Goal: Use online tool/utility: Utilize a website feature to perform a specific function

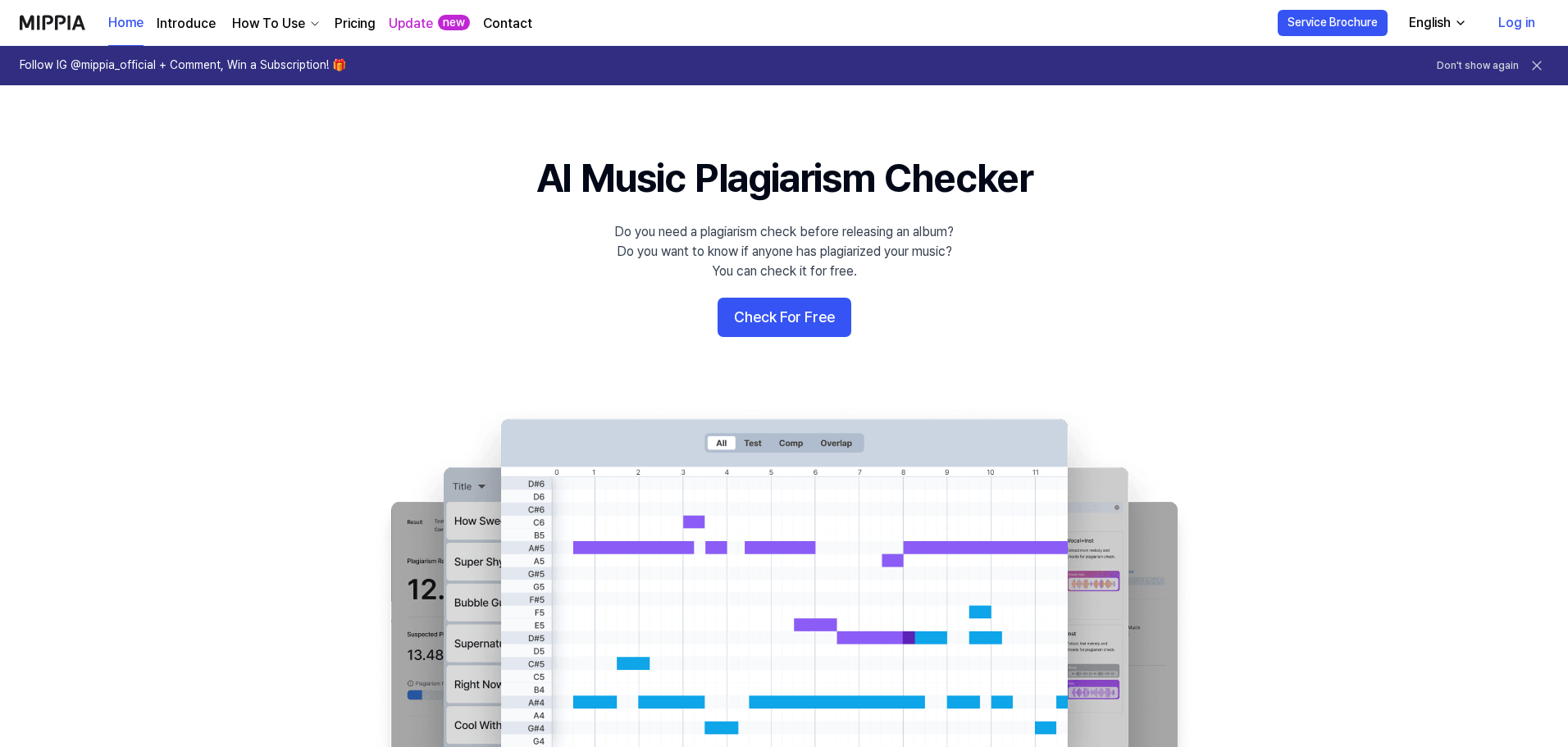
click at [780, 325] on button "Check For Free" at bounding box center [785, 318] width 134 height 39
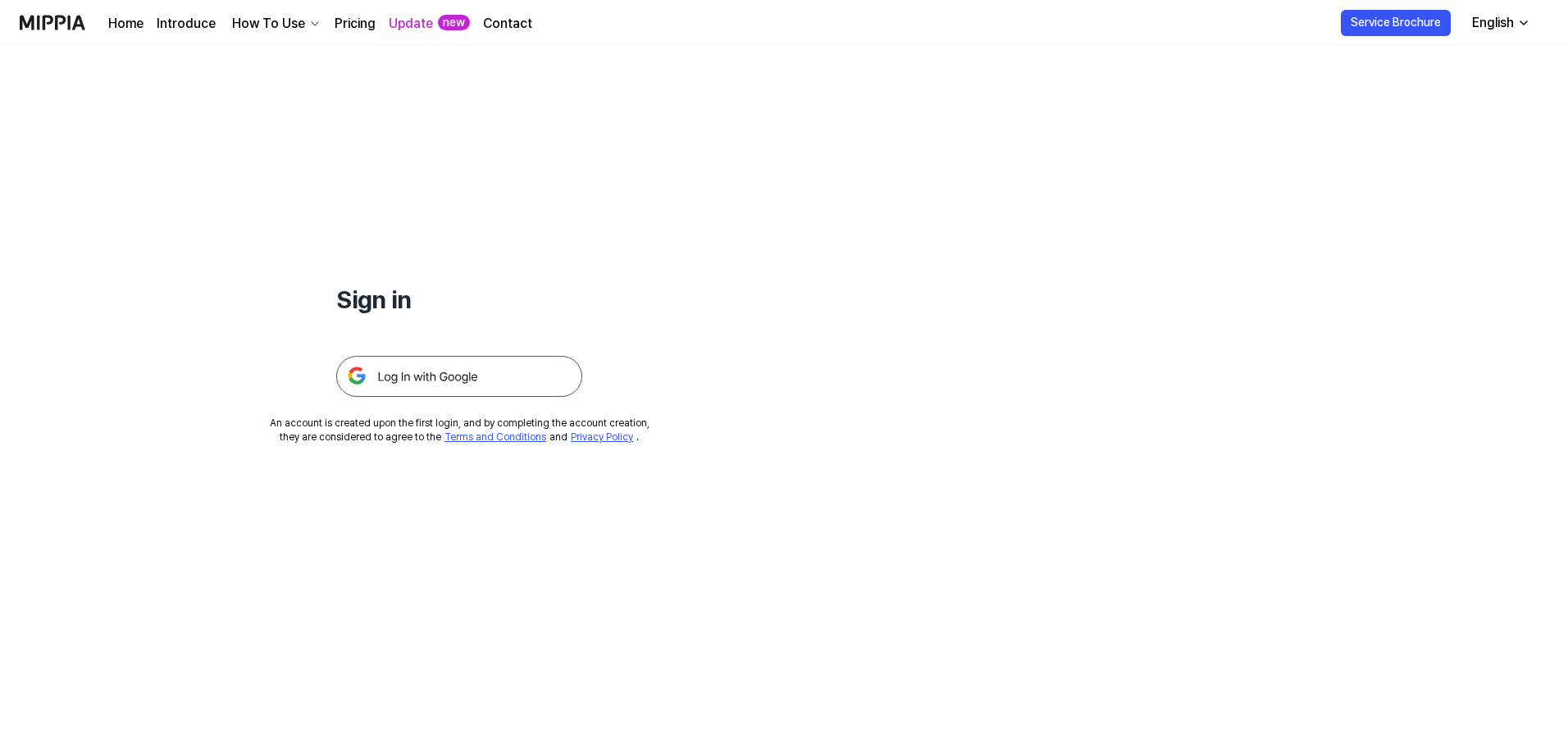
click at [402, 382] on img at bounding box center [459, 376] width 246 height 41
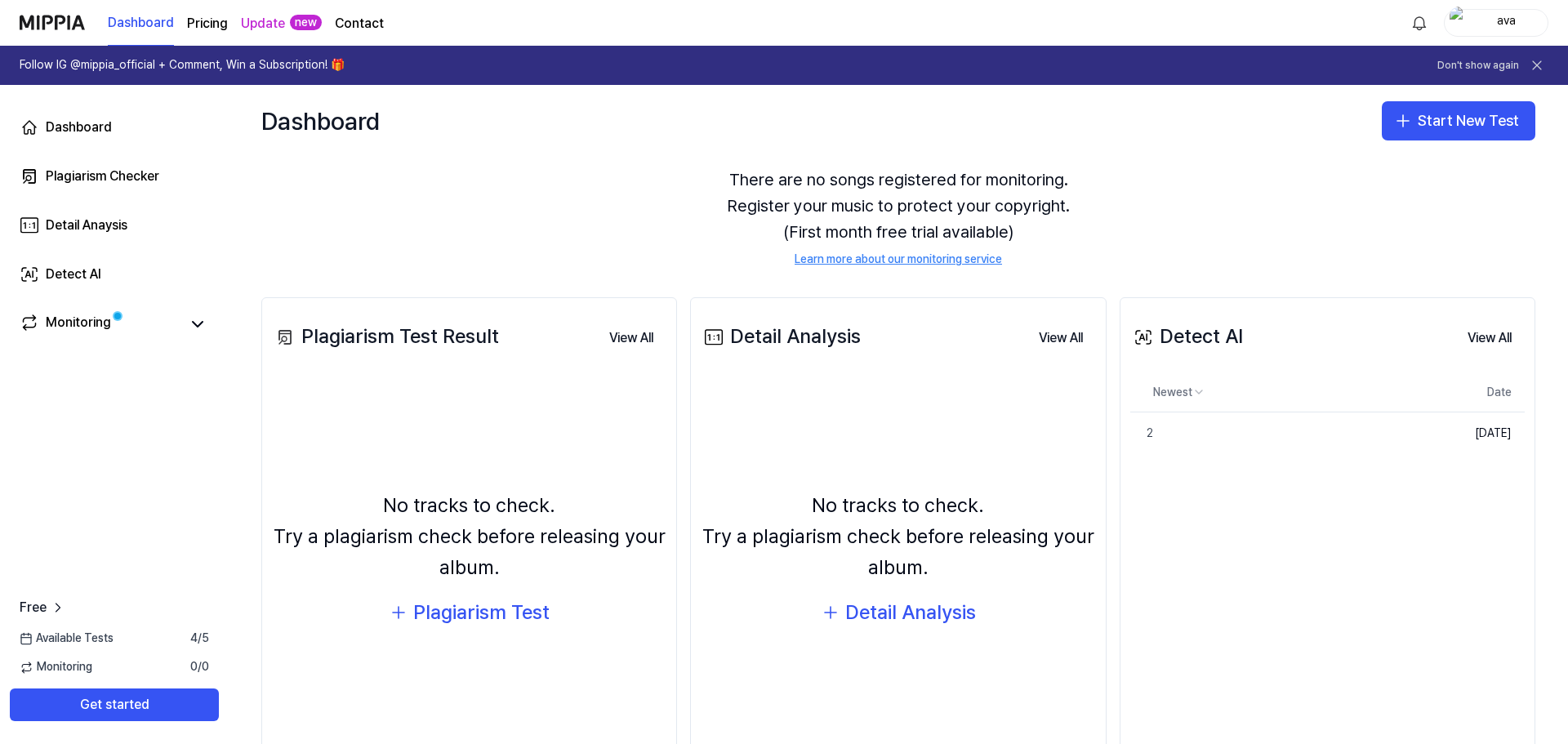
scroll to position [81, 0]
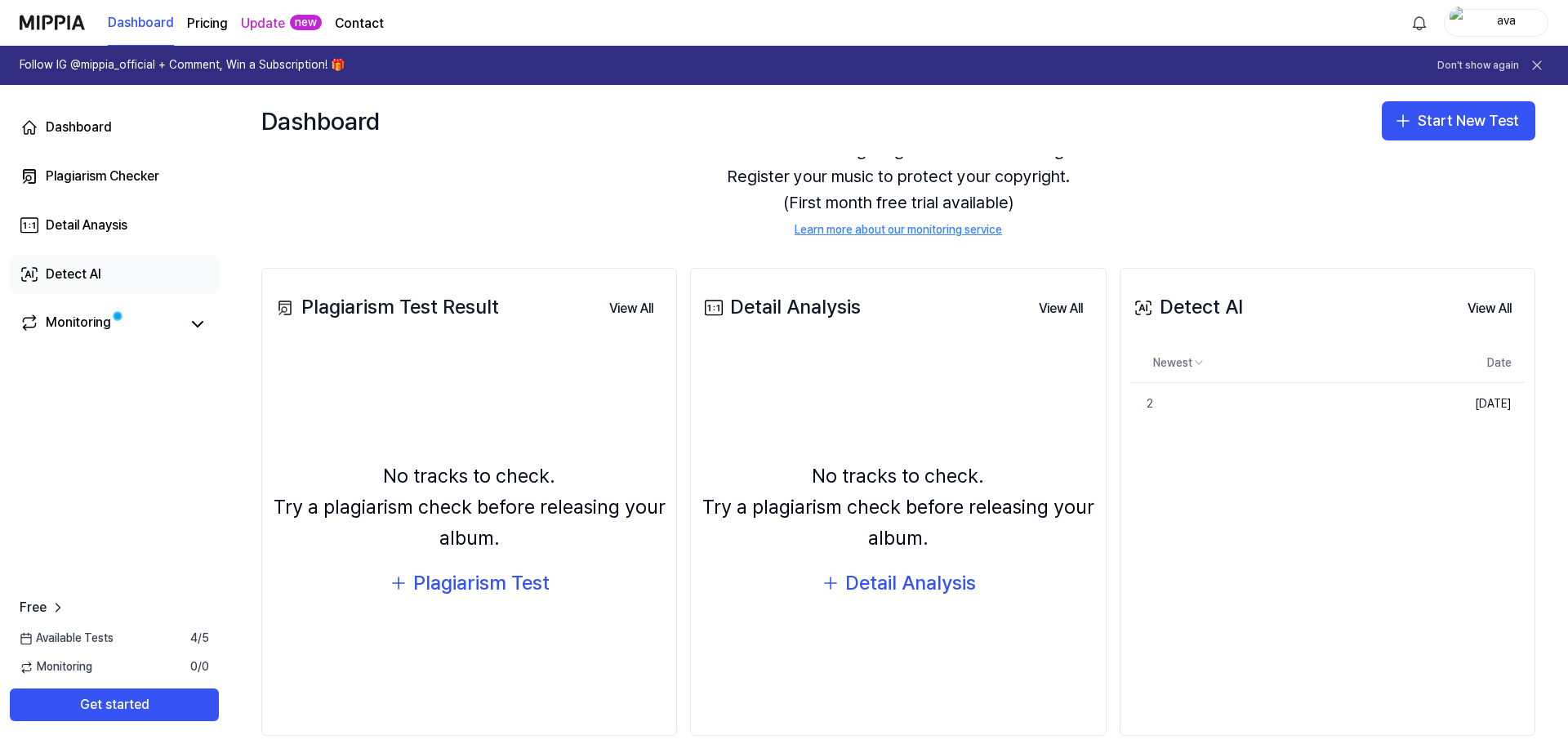
click at [68, 275] on div "Detect AI" at bounding box center [73, 274] width 56 height 20
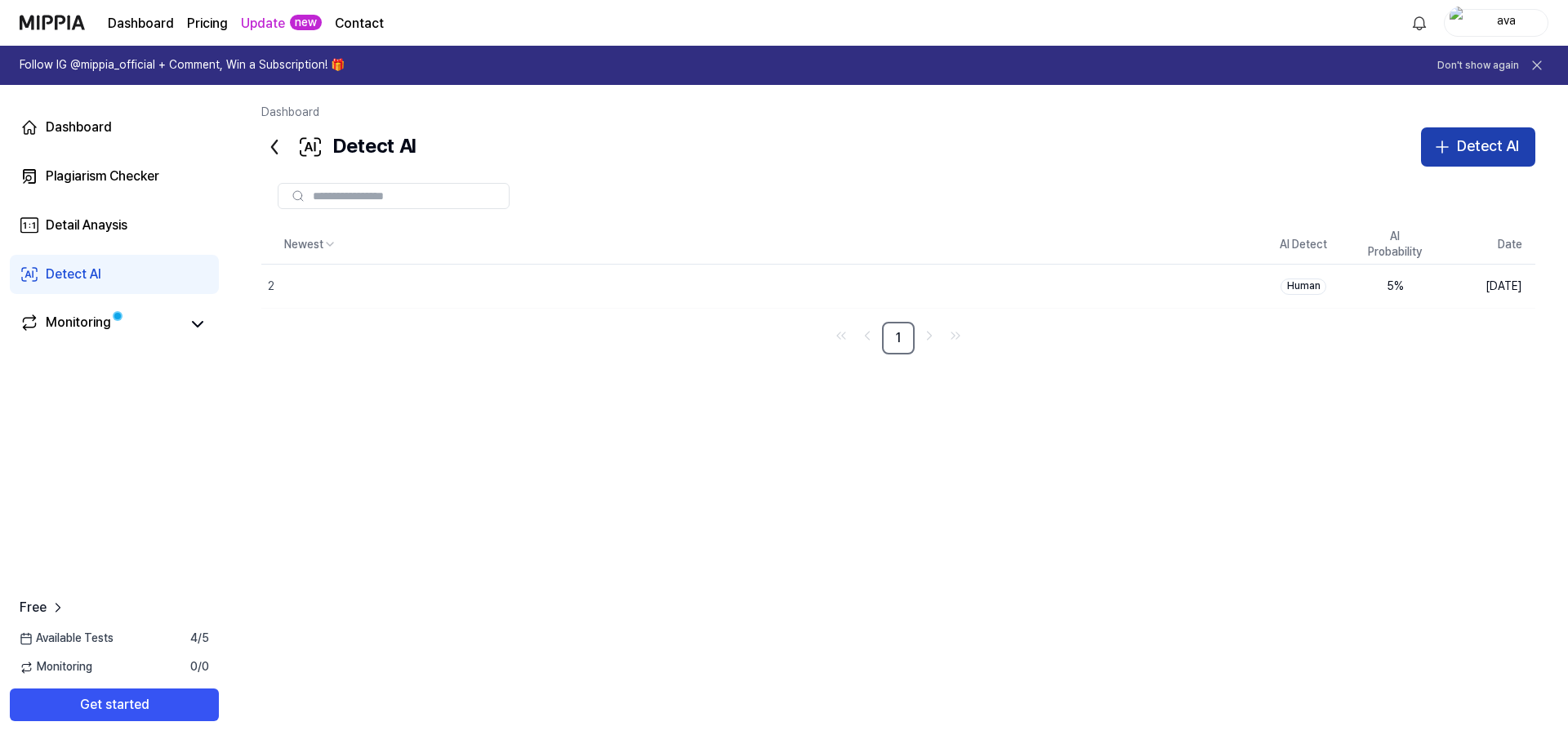
click at [1463, 156] on div "Detect AI" at bounding box center [1488, 147] width 62 height 24
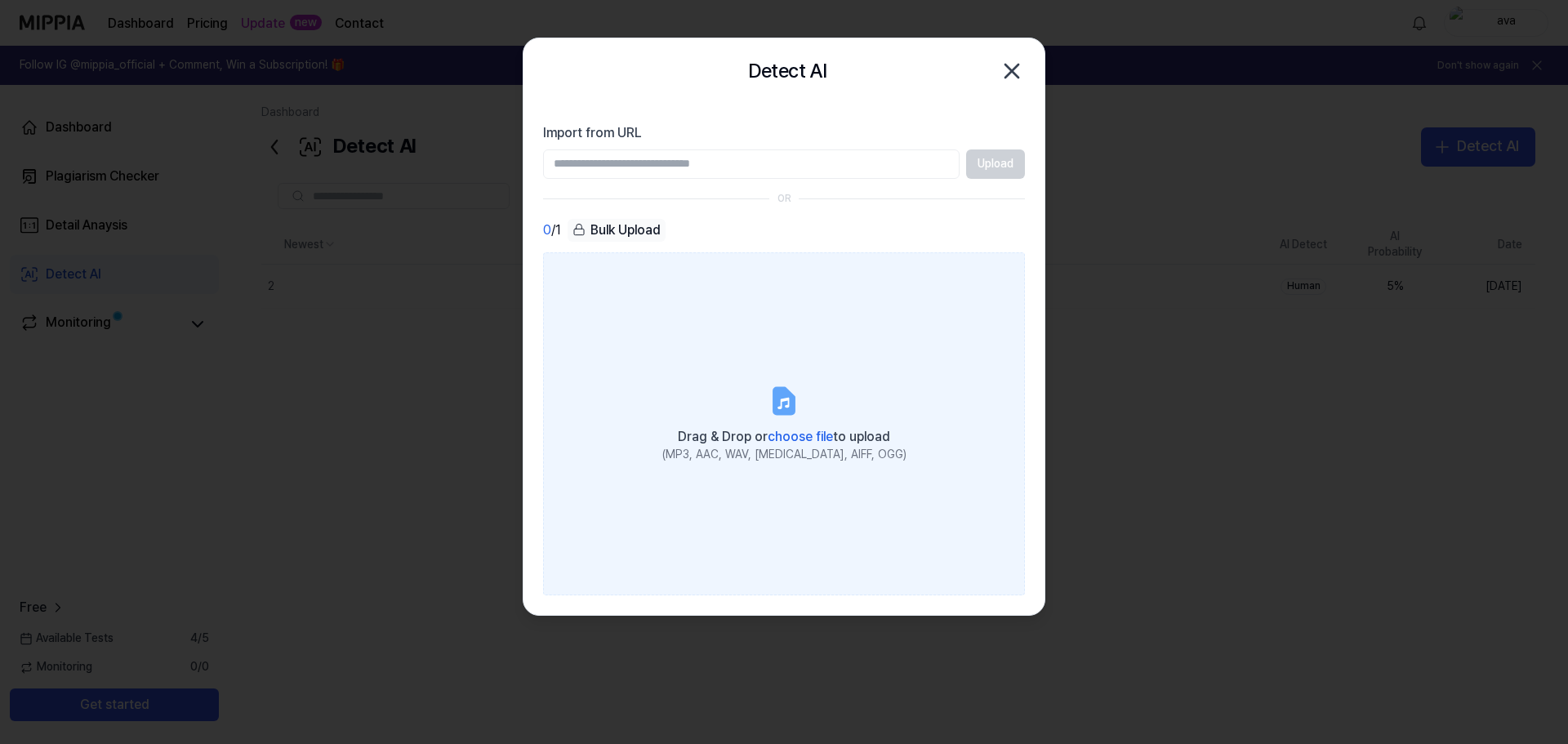
click at [729, 385] on label "Drag & Drop or choose file to upload (MP3, AAC, WAV, [MEDICAL_DATA], AIFF, OGG)" at bounding box center [784, 422] width 482 height 343
click at [0, 0] on input "Drag & Drop or choose file to upload (MP3, AAC, WAV, [MEDICAL_DATA], AIFF, OGG)" at bounding box center [0, 0] width 0 height 0
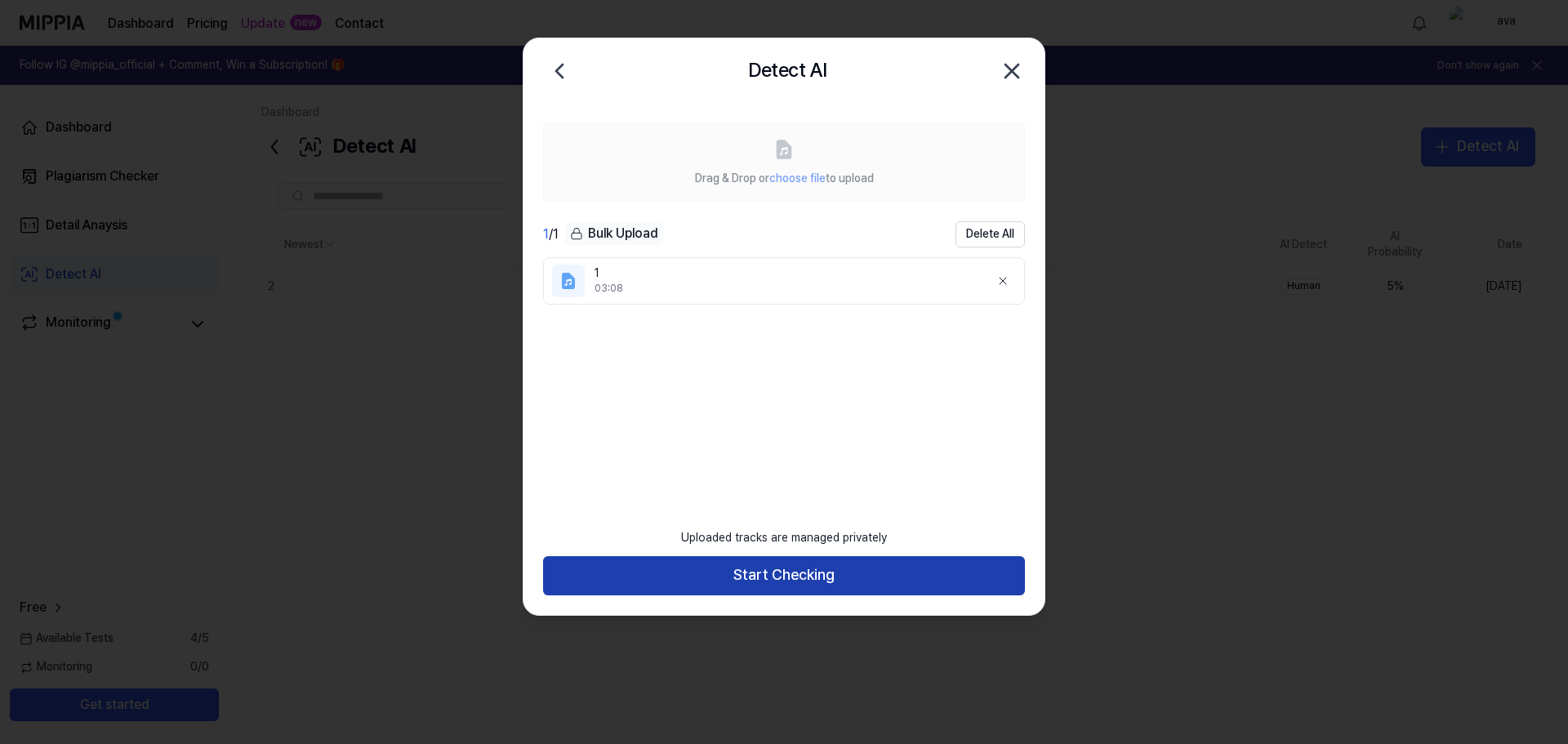
click at [842, 578] on button "Start Checking" at bounding box center [784, 576] width 482 height 39
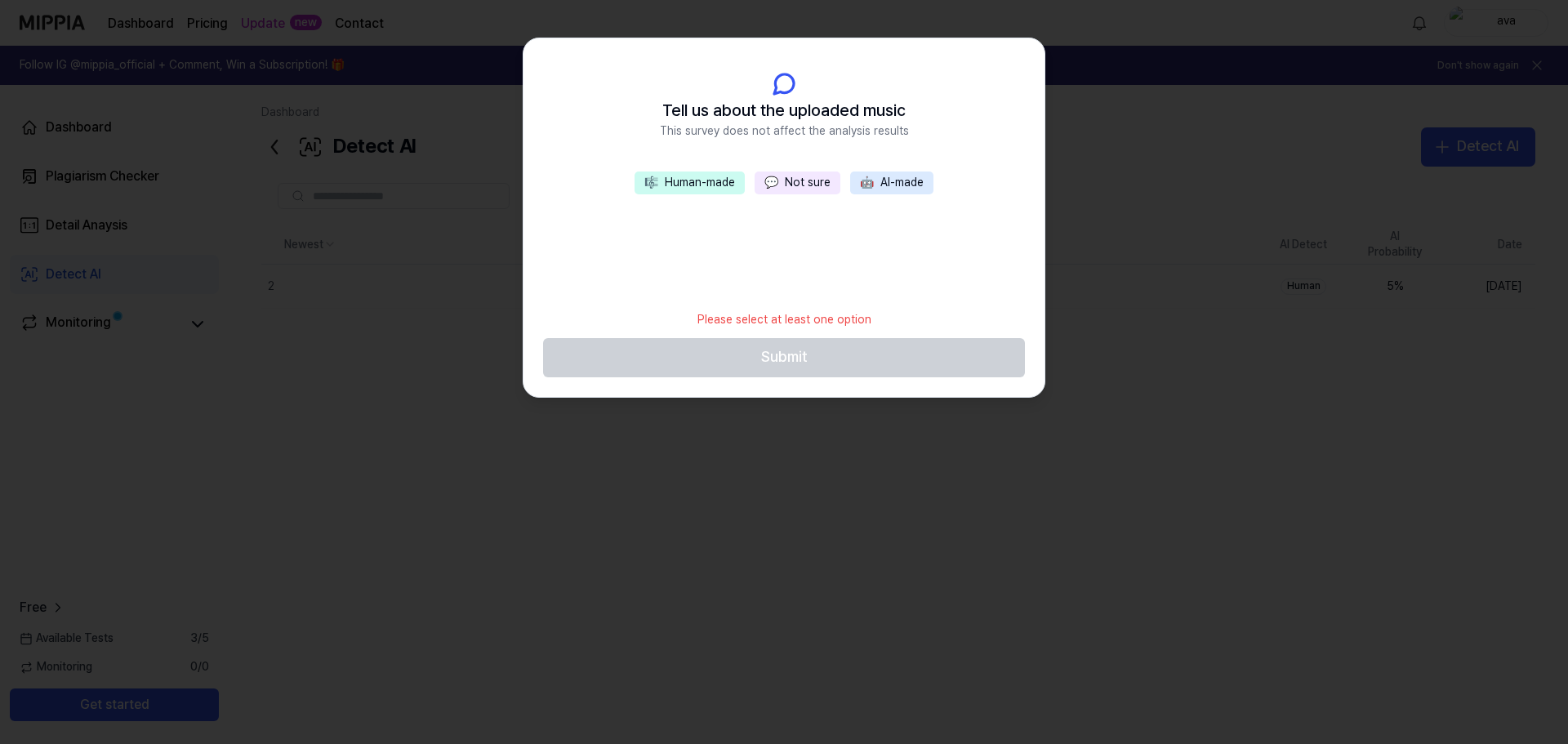
click at [808, 183] on button "💬 Not sure" at bounding box center [797, 183] width 86 height 23
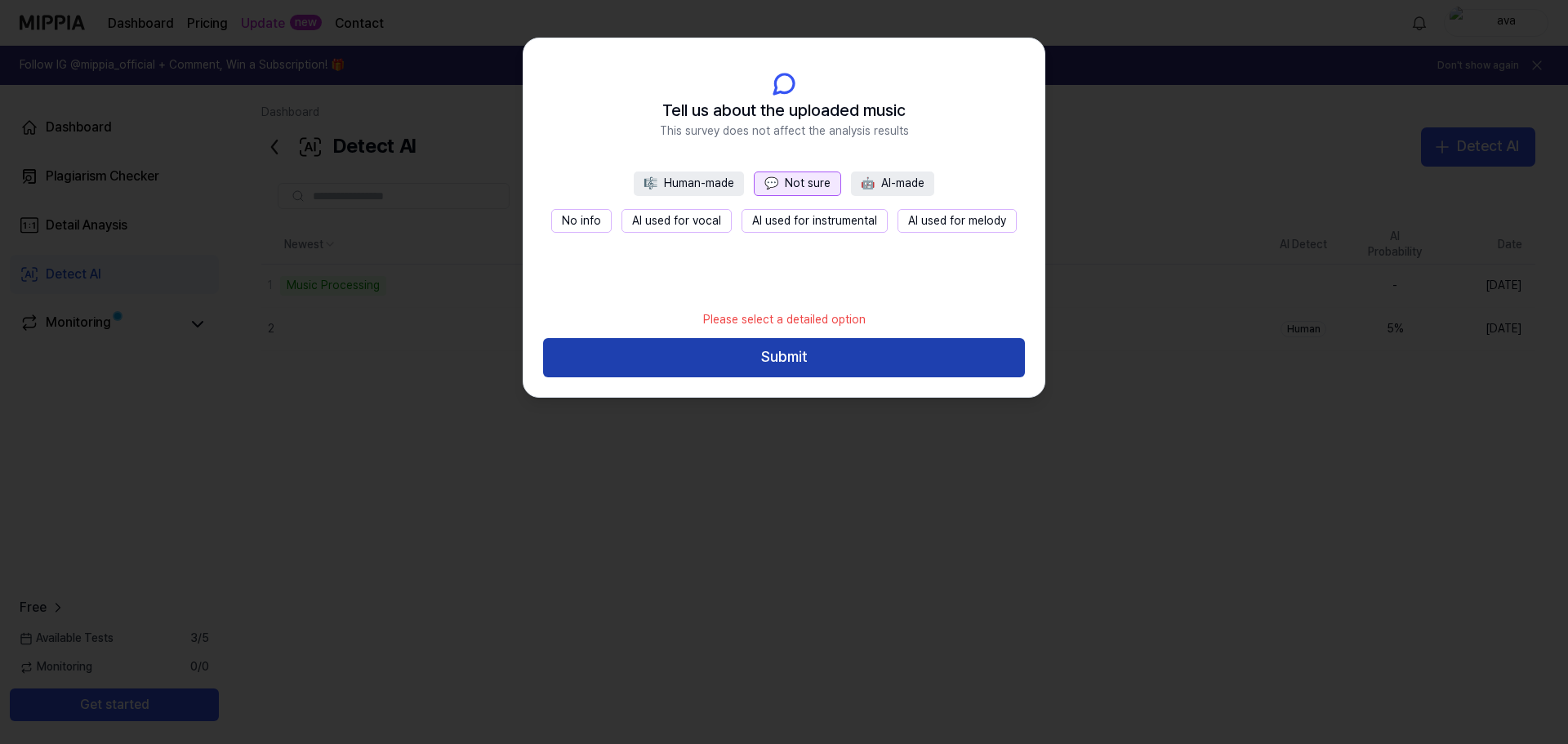
click at [789, 349] on button "Submit" at bounding box center [784, 357] width 482 height 39
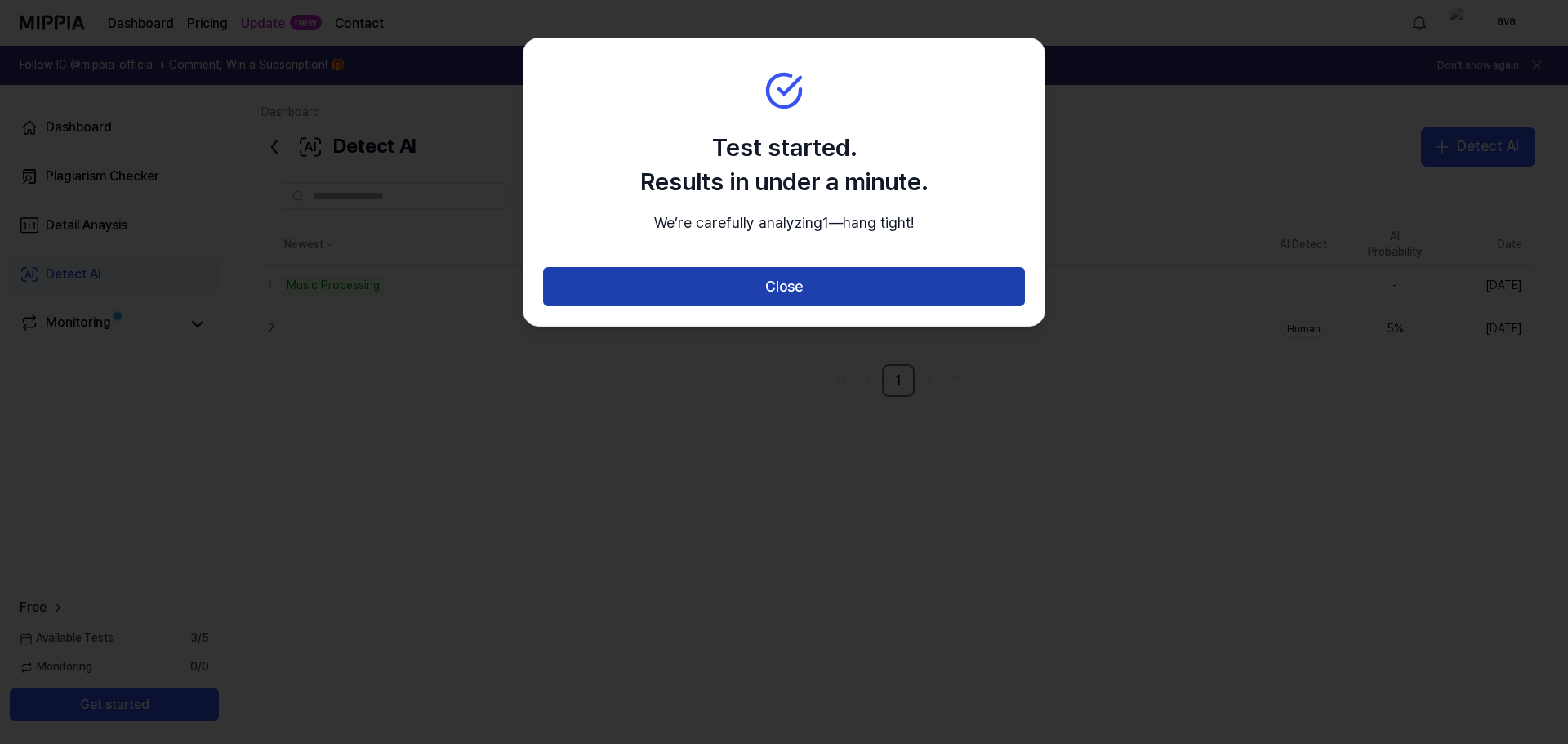
click at [745, 306] on button "Close" at bounding box center [784, 286] width 482 height 39
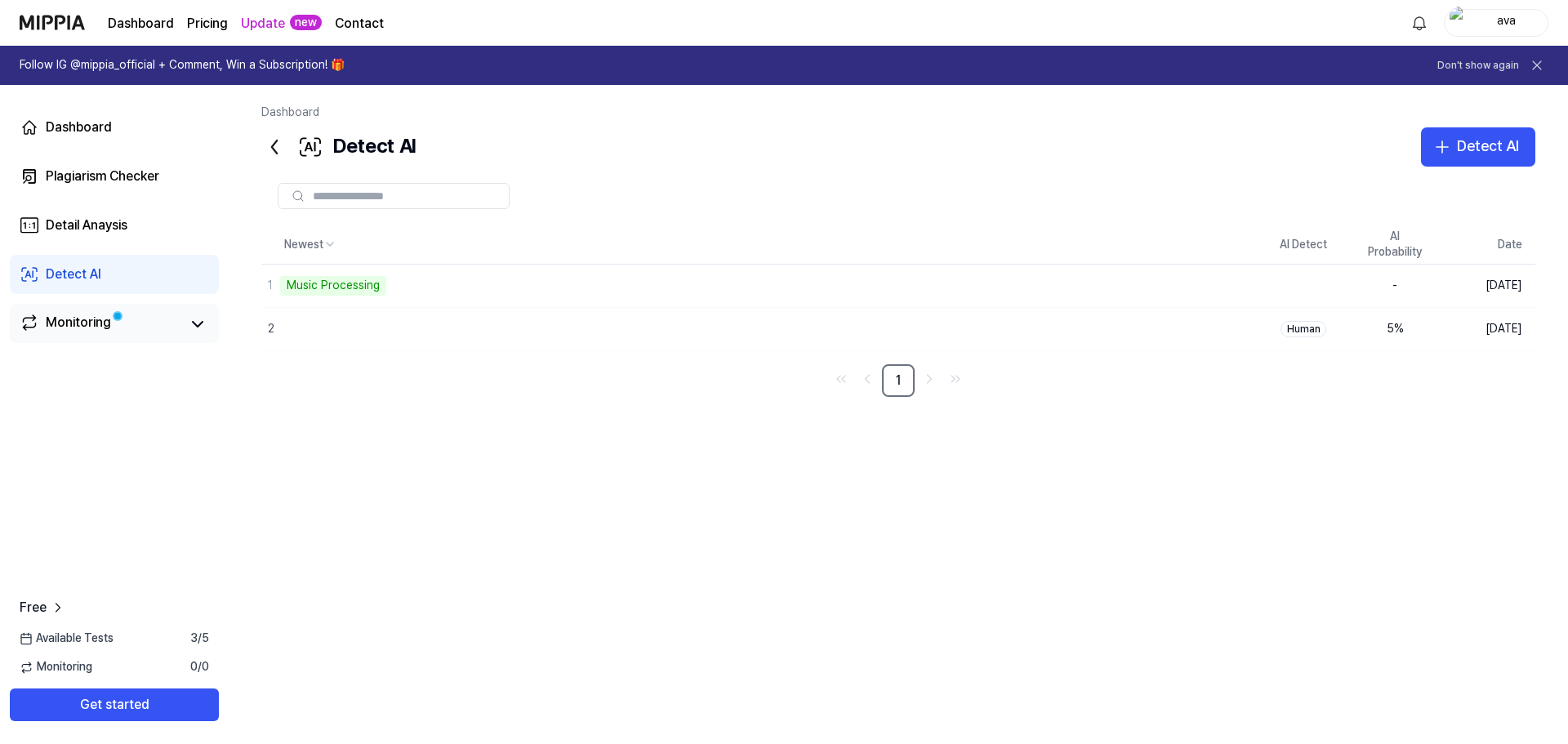
click at [122, 317] on span at bounding box center [117, 316] width 9 height 9
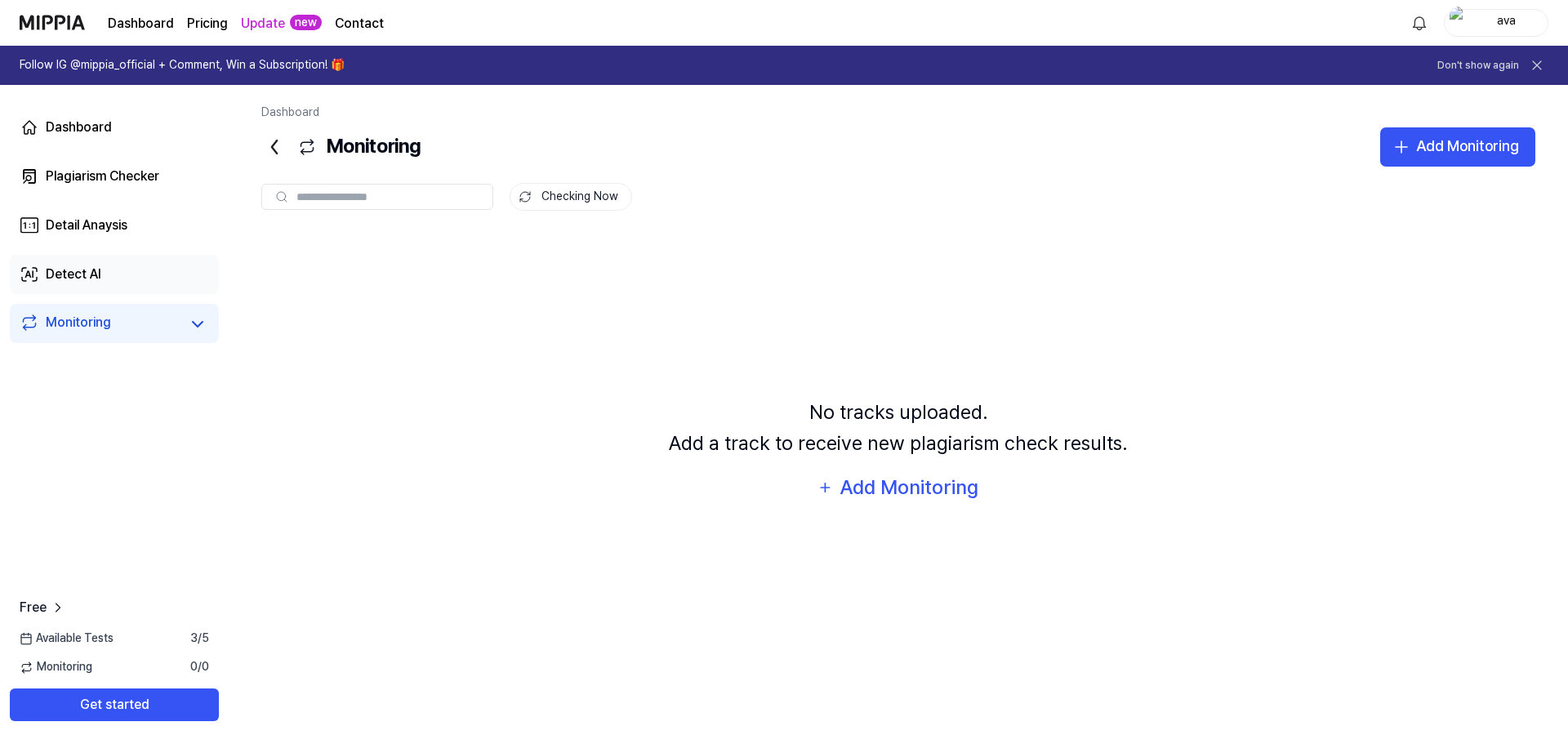
click at [134, 284] on link "Detect AI" at bounding box center [114, 275] width 209 height 39
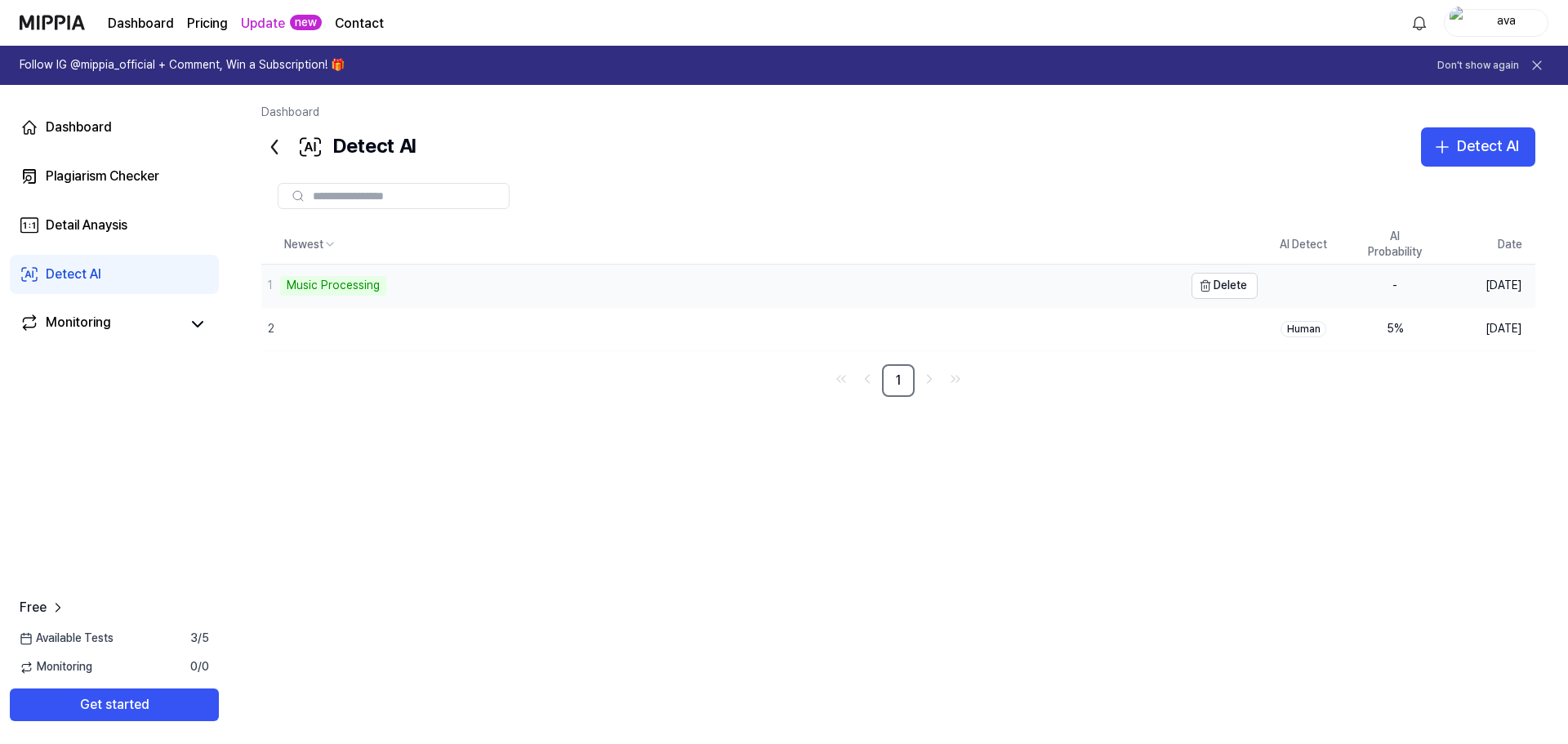
click at [473, 299] on div "1 Music Processing" at bounding box center [723, 286] width 922 height 43
click at [140, 135] on link "Dashboard" at bounding box center [114, 127] width 209 height 39
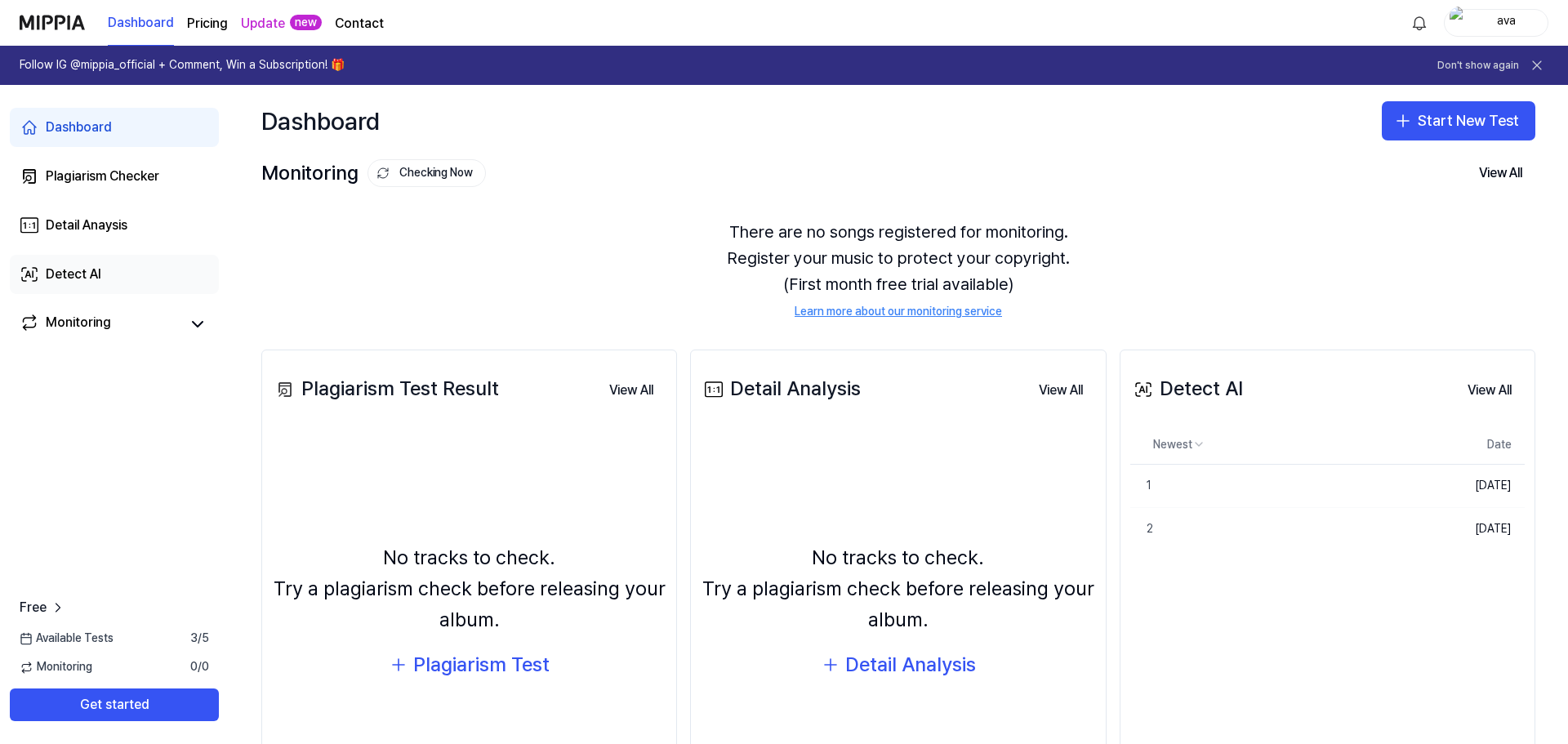
click at [104, 274] on link "Detect AI" at bounding box center [114, 275] width 209 height 39
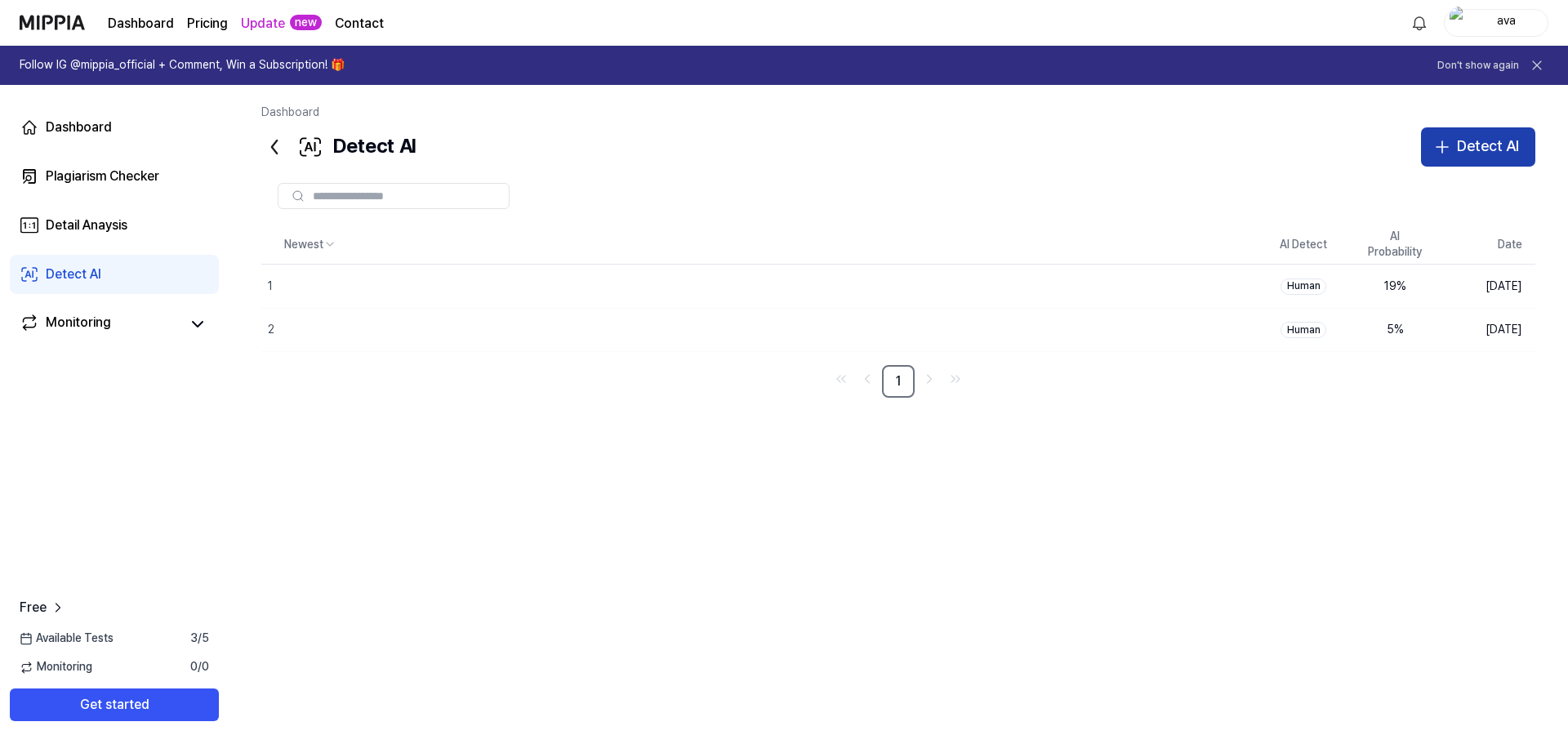
click at [1508, 143] on div "Detect AI" at bounding box center [1488, 147] width 62 height 24
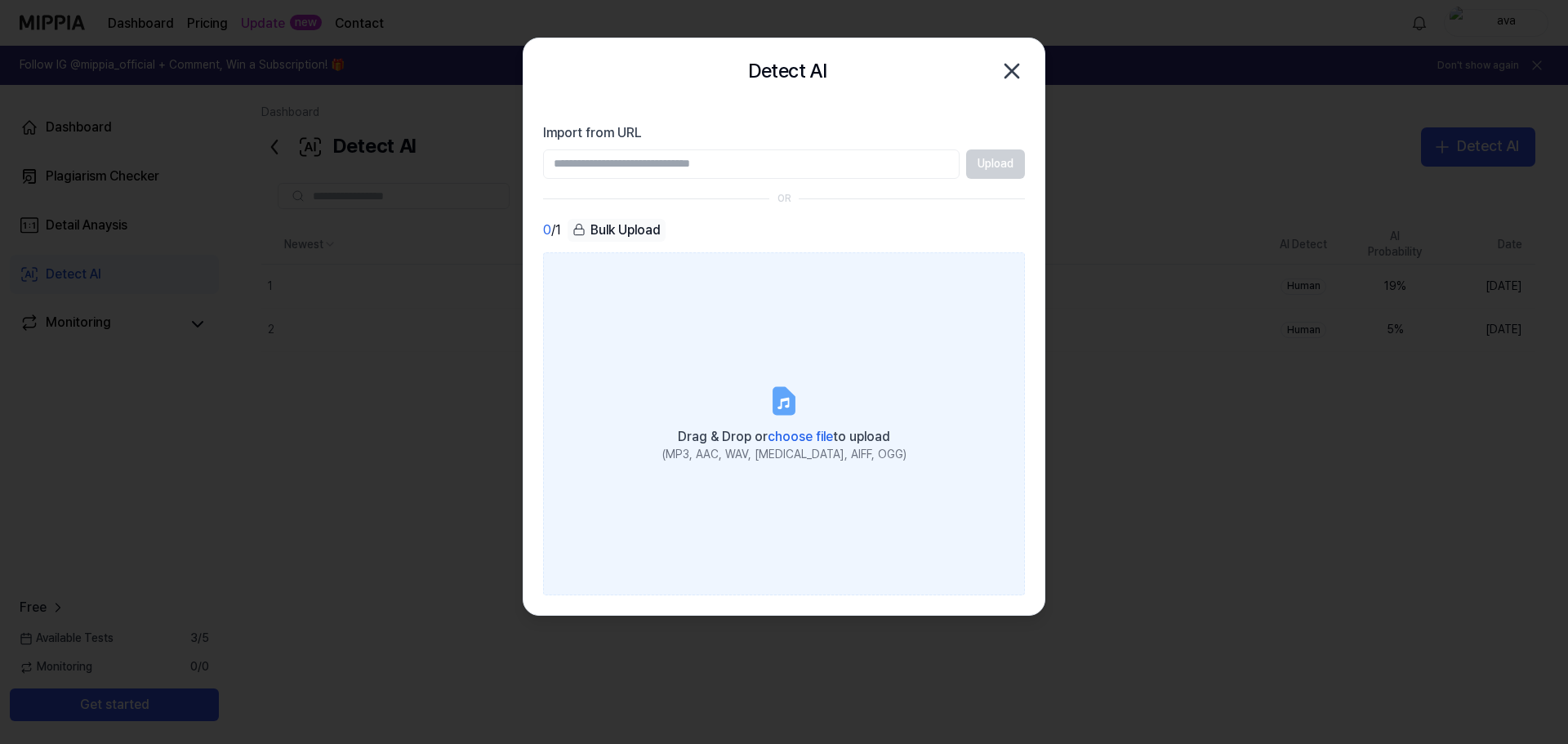
click at [770, 393] on icon at bounding box center [784, 401] width 33 height 32
click at [0, 0] on input "Drag & Drop or choose file to upload (MP3, AAC, WAV, FLAC, AIFF, OGG)" at bounding box center [0, 0] width 0 height 0
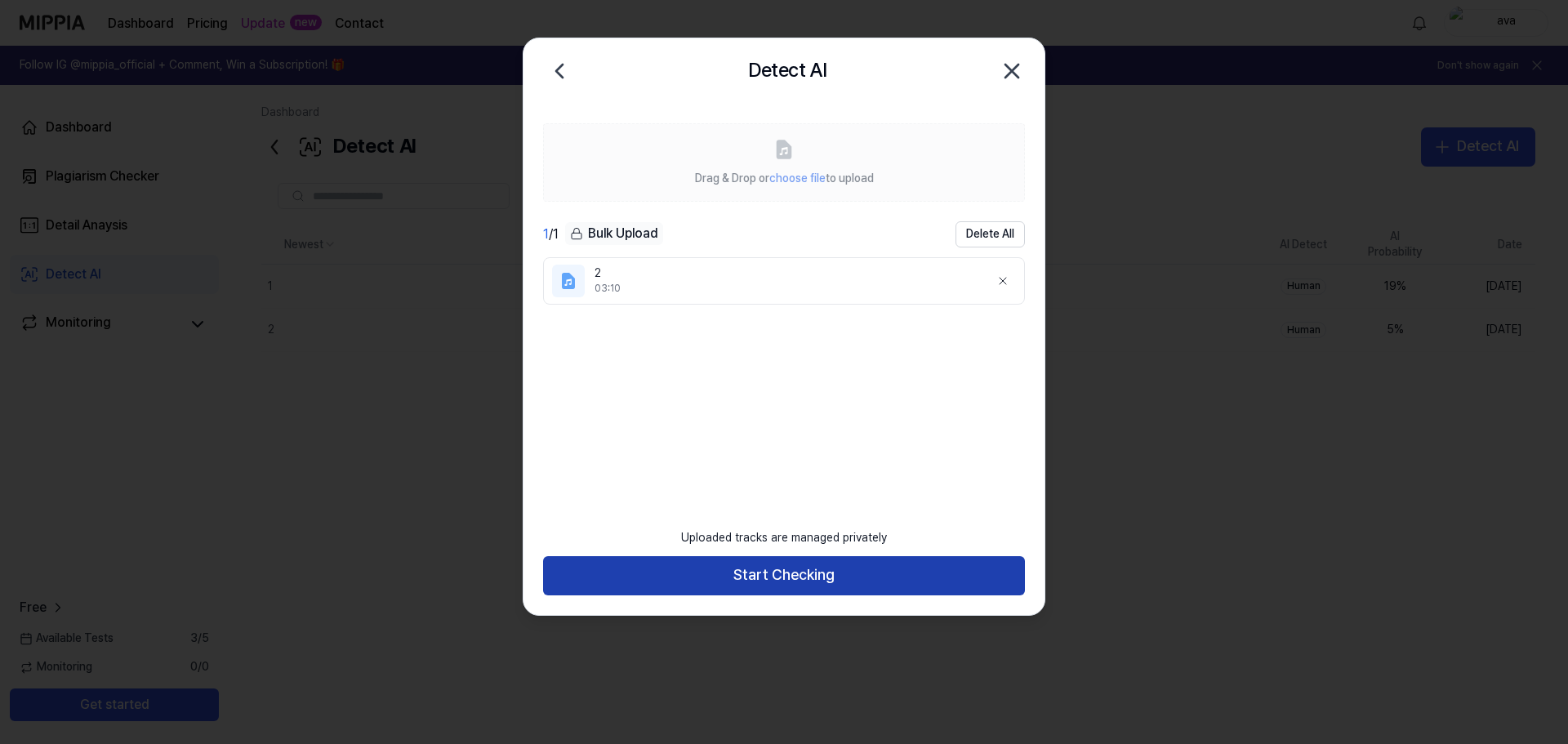
click at [830, 563] on button "Start Checking" at bounding box center [784, 576] width 482 height 39
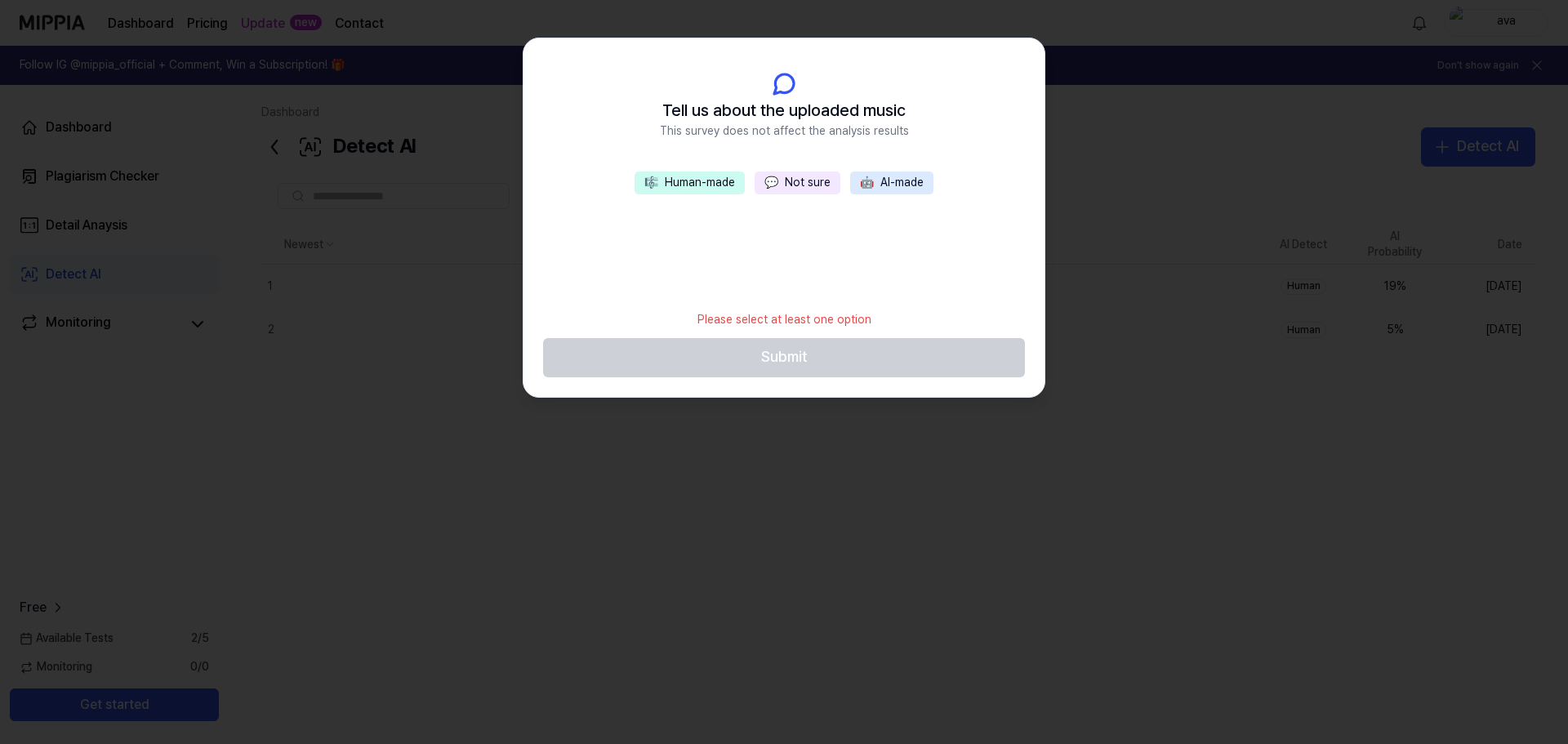
click at [801, 178] on button "💬 Not sure" at bounding box center [797, 183] width 86 height 23
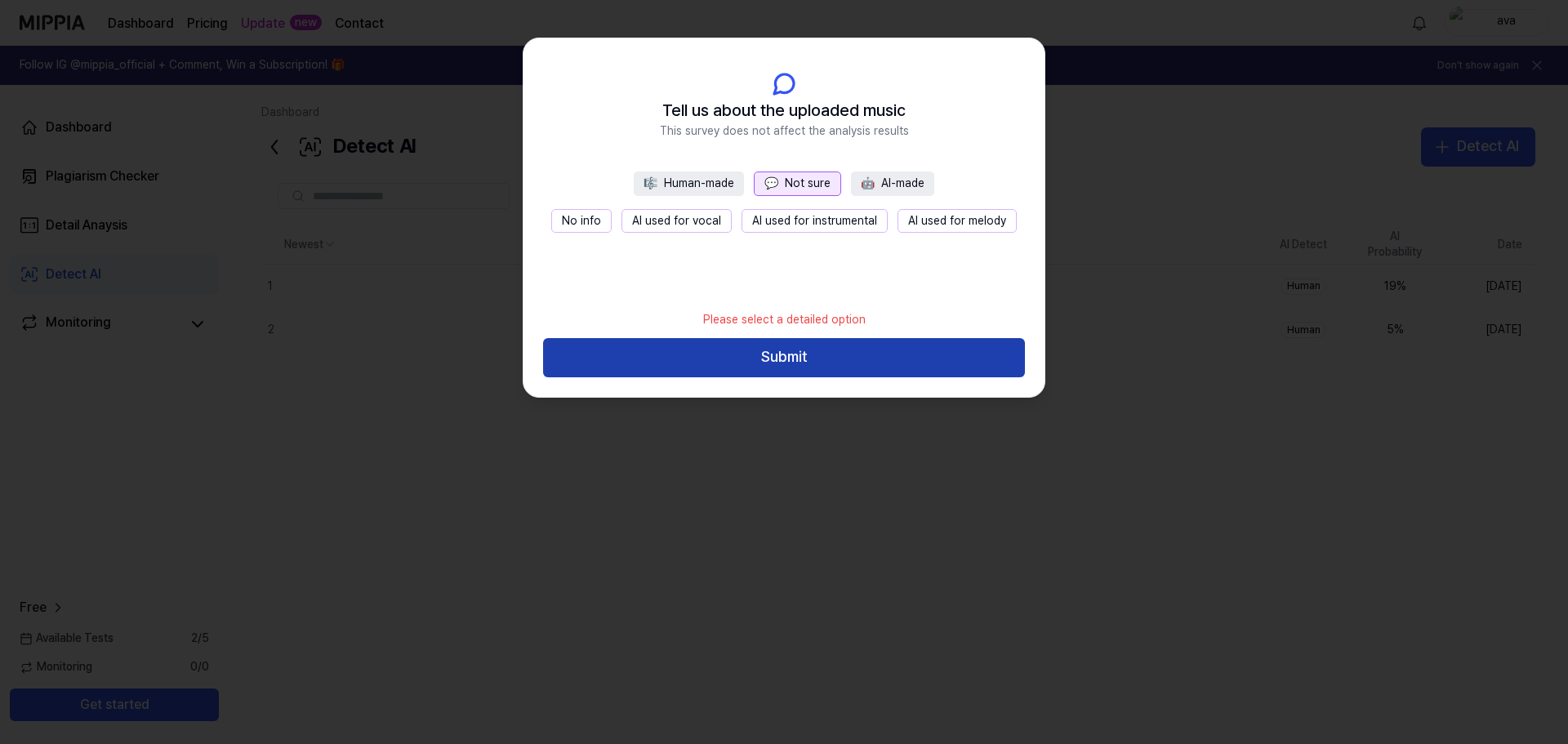
click at [820, 367] on button "Submit" at bounding box center [784, 357] width 482 height 39
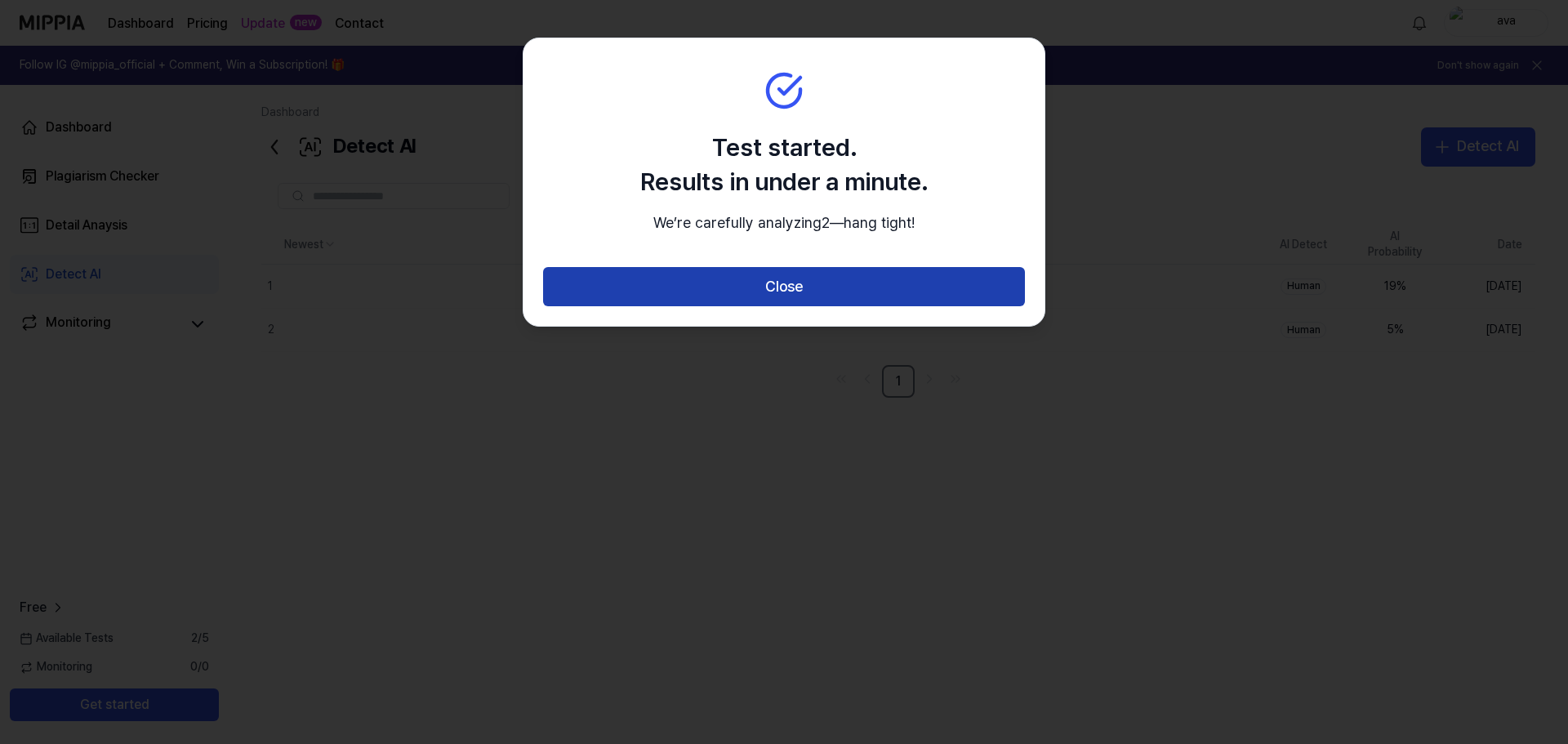
click at [867, 306] on button "Close" at bounding box center [784, 286] width 482 height 39
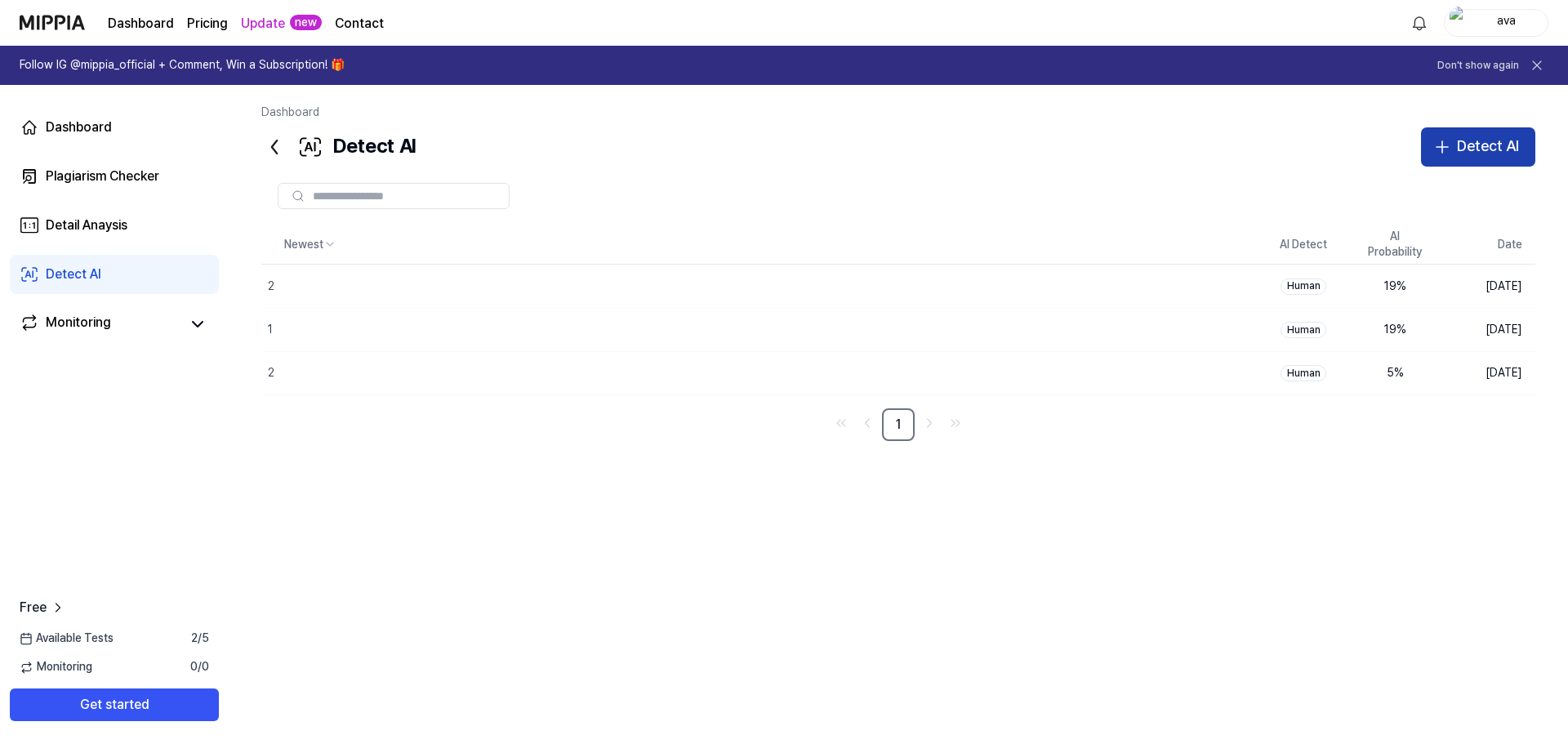
click at [1506, 151] on div "Detect AI" at bounding box center [1488, 147] width 62 height 24
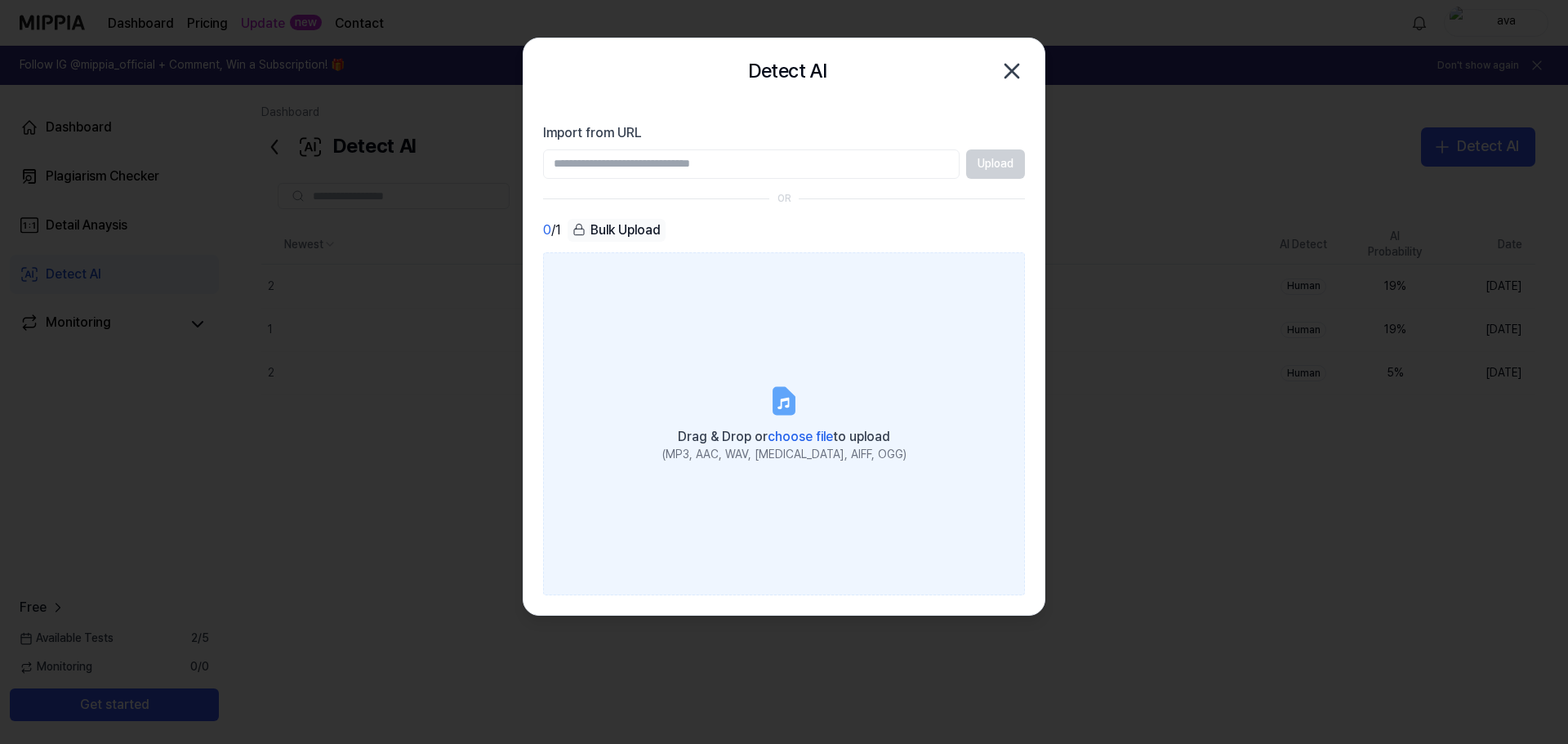
click at [726, 359] on label "Drag & Drop or choose file to upload (MP3, AAC, WAV, FLAC, AIFF, OGG)" at bounding box center [784, 422] width 482 height 343
click at [0, 0] on input "Drag & Drop or choose file to upload (MP3, AAC, WAV, FLAC, AIFF, OGG)" at bounding box center [0, 0] width 0 height 0
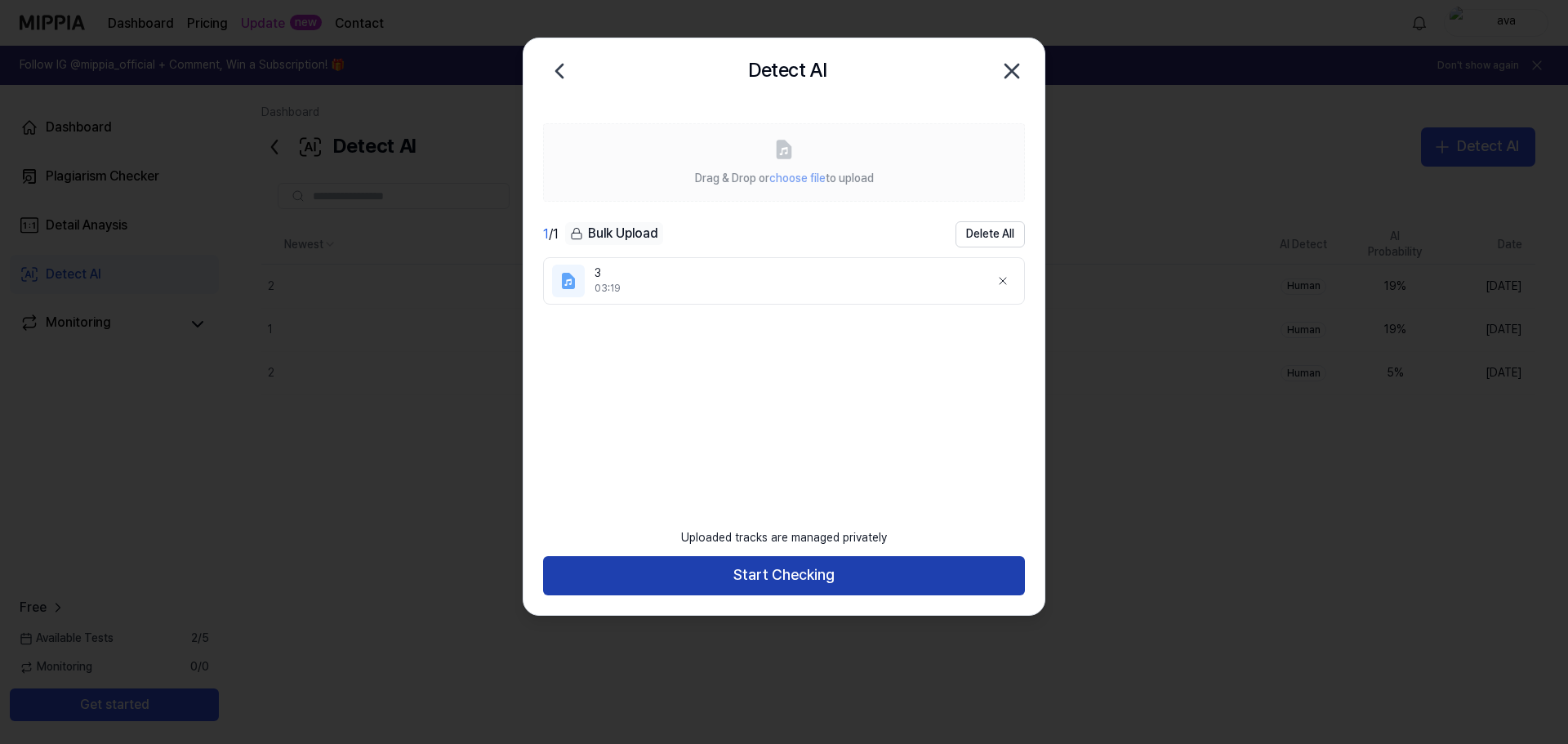
click at [733, 568] on button "Start Checking" at bounding box center [784, 576] width 482 height 39
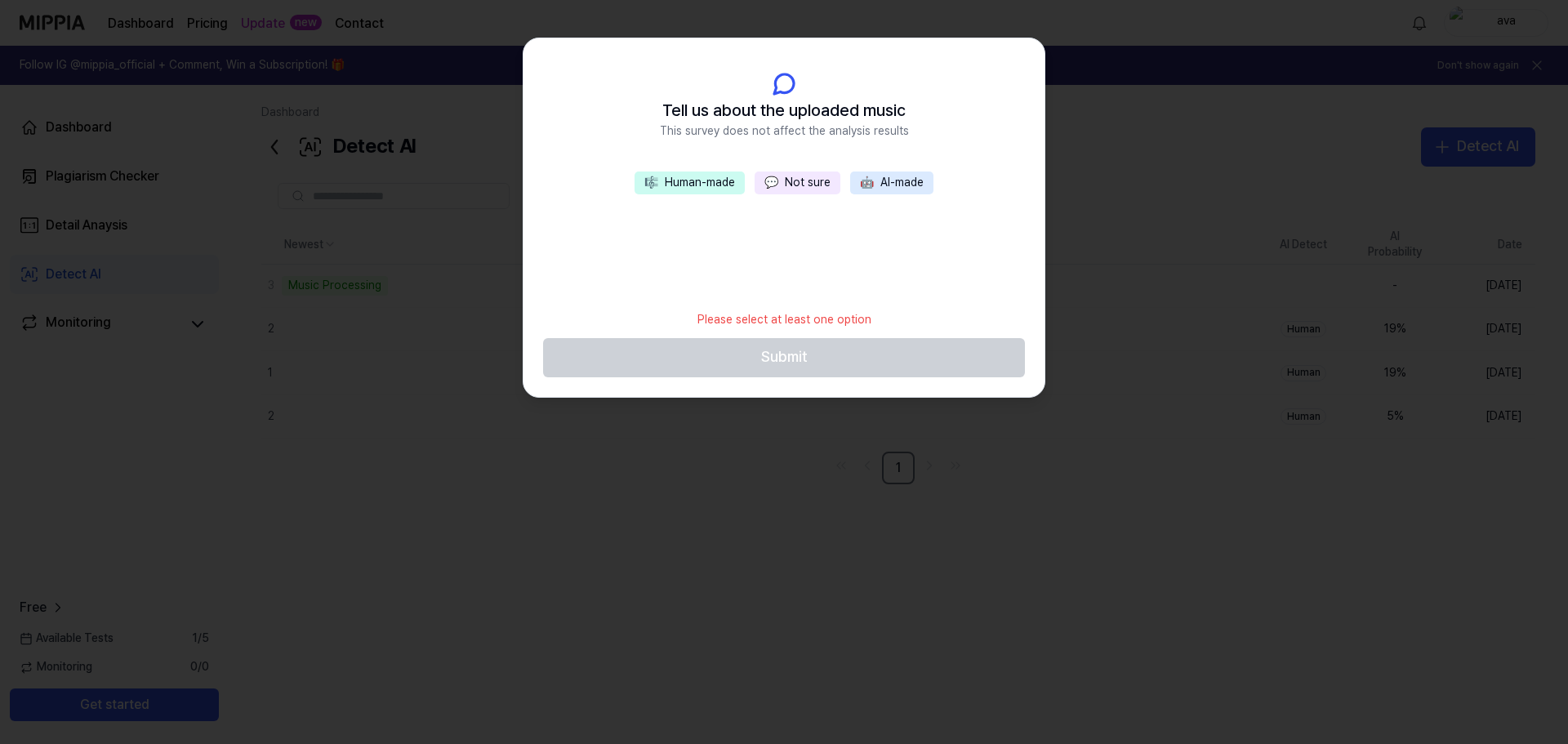
click at [813, 190] on button "💬 Not sure" at bounding box center [797, 183] width 86 height 23
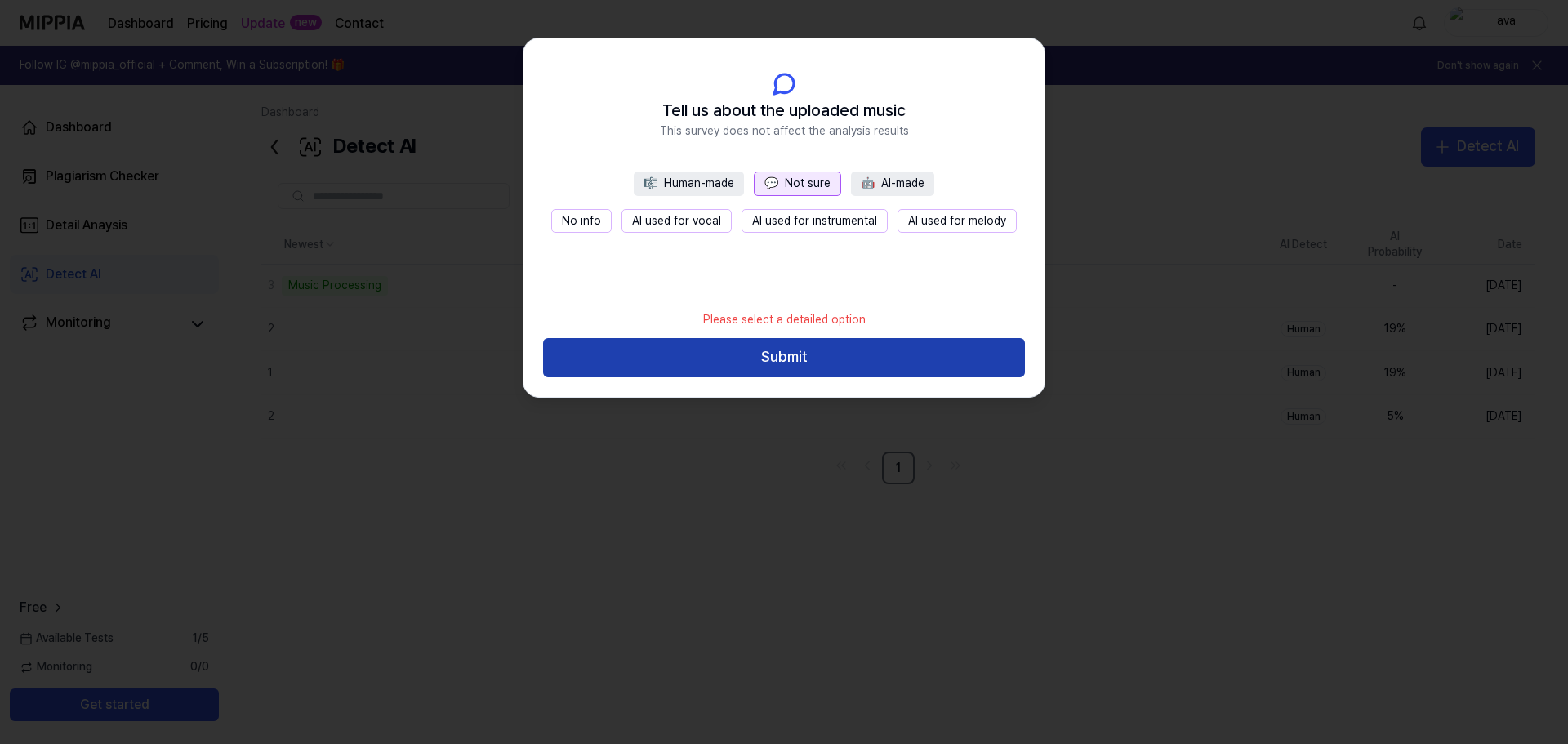
click at [766, 346] on button "Submit" at bounding box center [784, 357] width 482 height 39
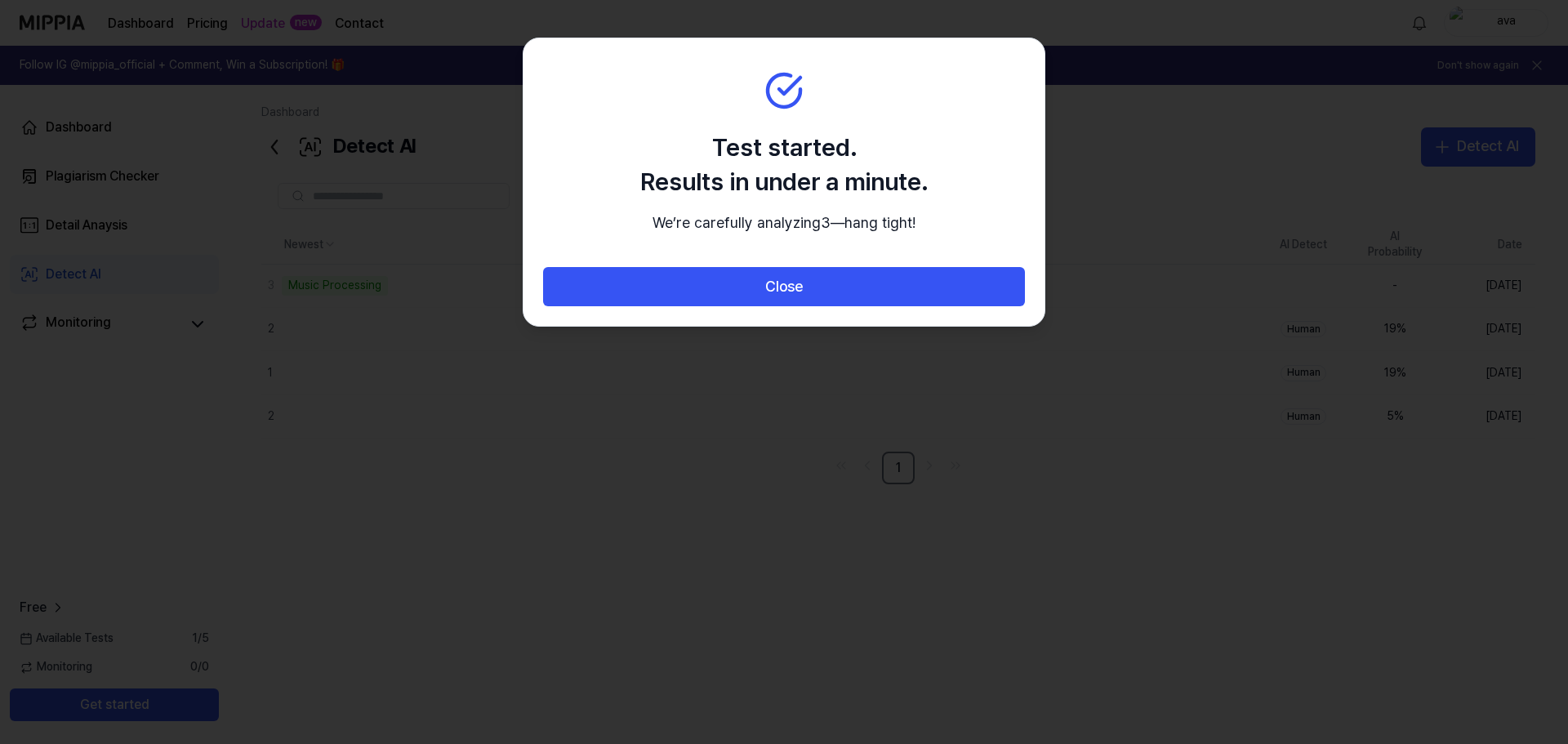
click at [715, 326] on div "Close" at bounding box center [784, 296] width 521 height 59
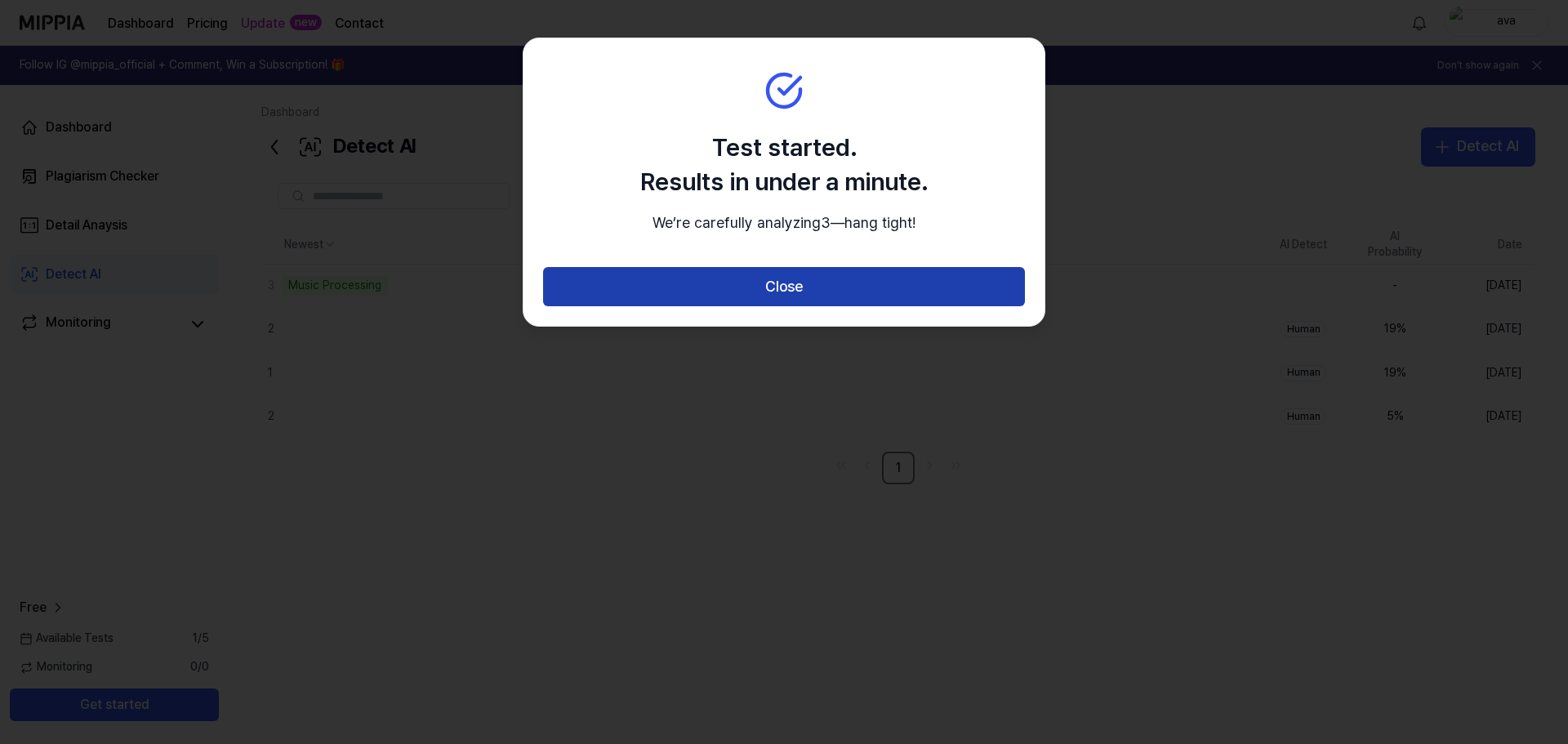
click at [697, 306] on button "Close" at bounding box center [784, 286] width 482 height 39
